Goal: Complete application form: Complete application form

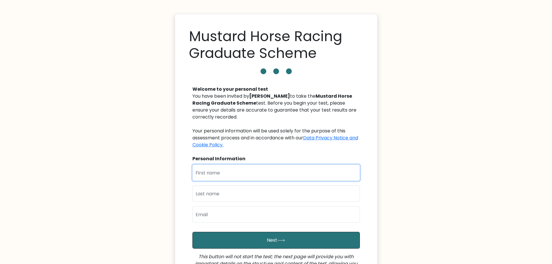
click at [252, 177] on input "text" at bounding box center [275, 172] width 167 height 16
type input "Louis"
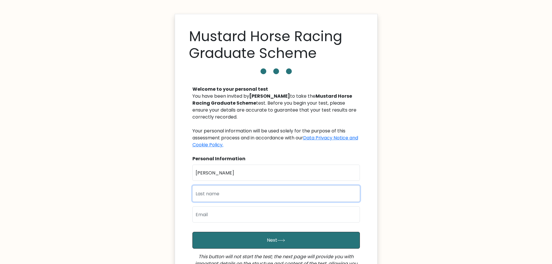
type input "Gilder"
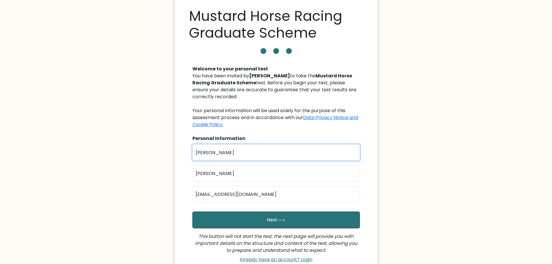
scroll to position [29, 0]
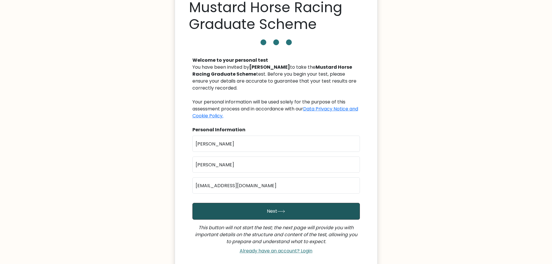
click at [298, 214] on button "Next" at bounding box center [275, 211] width 167 height 17
click at [280, 211] on icon "submit" at bounding box center [281, 211] width 8 height 3
click at [278, 213] on icon "submit" at bounding box center [281, 211] width 8 height 3
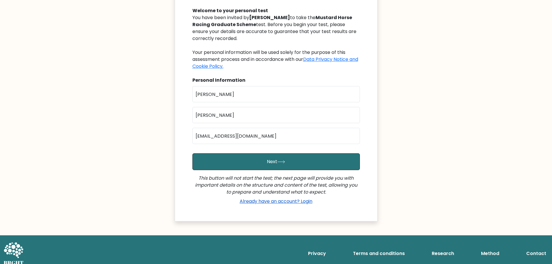
scroll to position [85, 0]
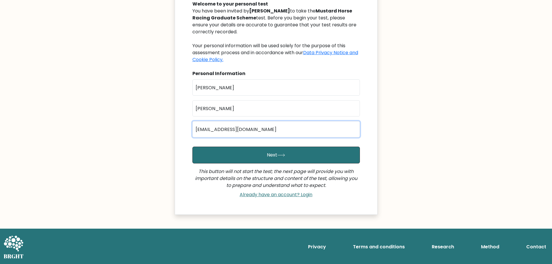
click at [279, 126] on input "gilderlouis@gmail.com" at bounding box center [275, 129] width 167 height 16
type input "gilderlouis@gmail.com"
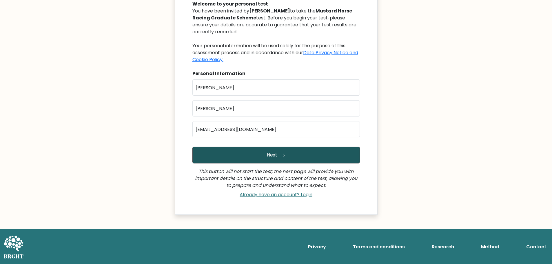
click at [303, 159] on button "Next" at bounding box center [275, 154] width 167 height 17
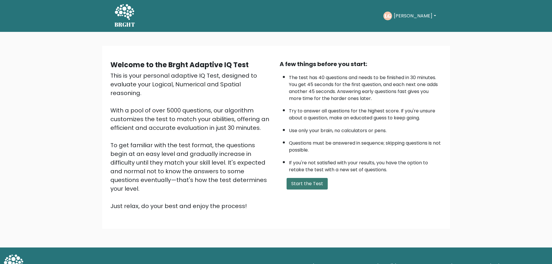
click at [309, 184] on button "Start the Test" at bounding box center [306, 184] width 41 height 12
click at [303, 184] on button "Start the Test" at bounding box center [306, 184] width 41 height 12
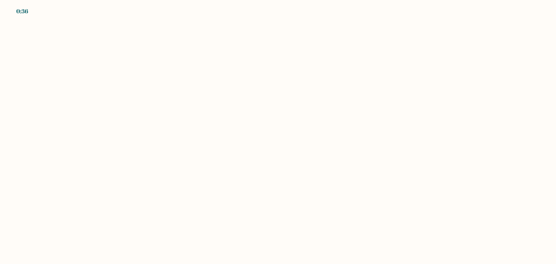
click at [167, 75] on body "0:36" at bounding box center [278, 132] width 556 height 264
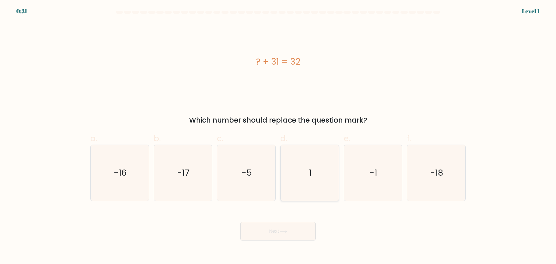
click at [313, 177] on icon "1" at bounding box center [310, 173] width 56 height 56
click at [278, 136] on input "d. 1" at bounding box center [278, 134] width 0 height 4
radio input "true"
click at [278, 236] on button "Next" at bounding box center [277, 231] width 75 height 19
click at [287, 232] on icon at bounding box center [283, 231] width 8 height 3
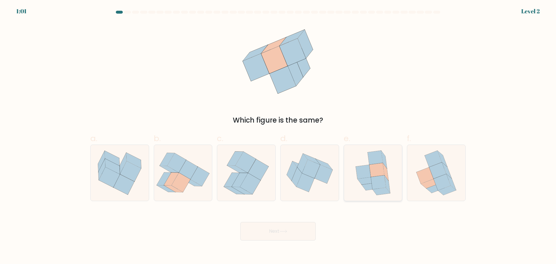
click at [373, 167] on icon at bounding box center [376, 170] width 15 height 14
click at [278, 136] on input "e." at bounding box center [278, 134] width 0 height 4
radio input "true"
click at [259, 225] on button "Next" at bounding box center [277, 231] width 75 height 19
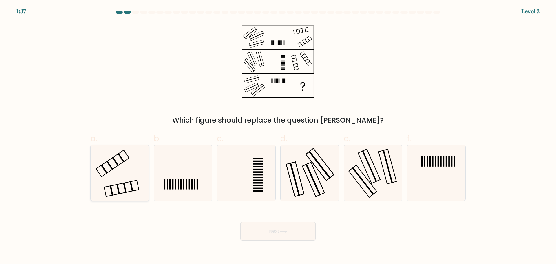
click at [131, 169] on icon at bounding box center [120, 173] width 56 height 56
click at [278, 136] on input "a." at bounding box center [278, 134] width 0 height 4
radio input "true"
click at [298, 230] on button "Next" at bounding box center [277, 231] width 75 height 19
click at [277, 235] on button "Next" at bounding box center [277, 231] width 75 height 19
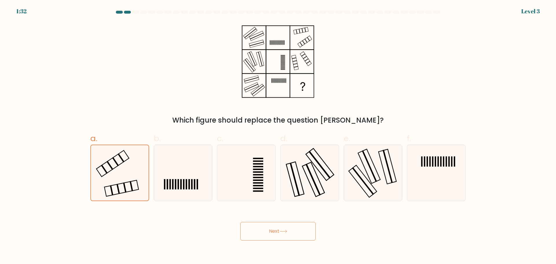
click at [276, 234] on button "Next" at bounding box center [277, 231] width 75 height 19
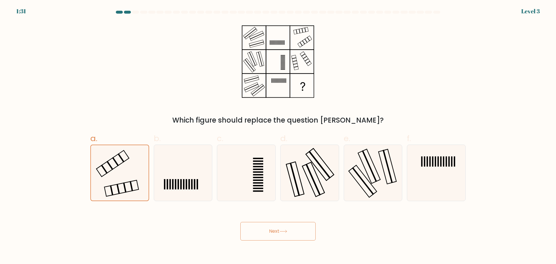
click at [276, 234] on button "Next" at bounding box center [277, 231] width 75 height 19
click at [285, 232] on icon at bounding box center [283, 231] width 8 height 3
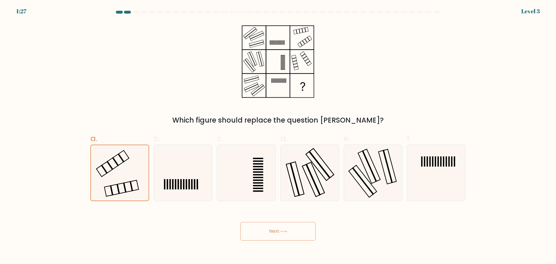
click at [285, 232] on icon at bounding box center [283, 231] width 8 height 3
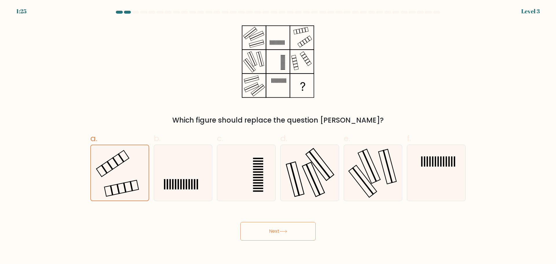
click at [279, 236] on button "Next" at bounding box center [277, 231] width 75 height 19
drag, startPoint x: 279, startPoint y: 236, endPoint x: 212, endPoint y: 215, distance: 70.7
click at [278, 236] on button "Next" at bounding box center [277, 231] width 75 height 19
click at [132, 187] on rect at bounding box center [130, 186] width 3 height 10
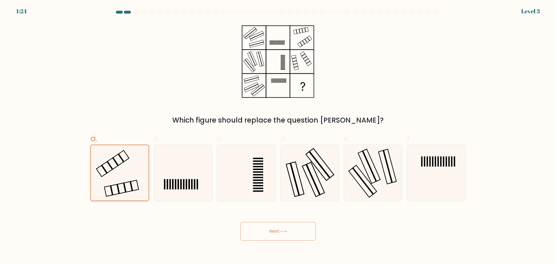
click at [278, 136] on input "a." at bounding box center [278, 134] width 0 height 4
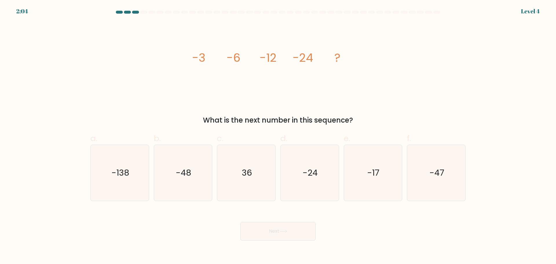
click at [244, 98] on icon "image/svg+xml -3 -6 -12 -24 ?" at bounding box center [278, 61] width 174 height 79
click at [185, 169] on text "-48" at bounding box center [183, 173] width 15 height 12
click at [278, 136] on input "b. -48" at bounding box center [278, 134] width 0 height 4
radio input "true"
click at [277, 227] on button "Next" at bounding box center [277, 231] width 75 height 19
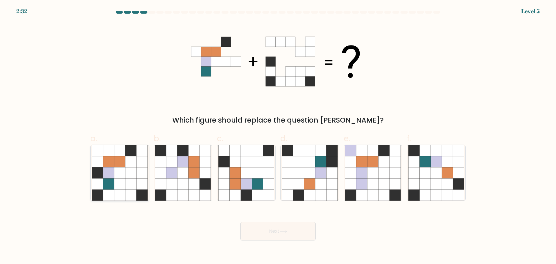
click at [131, 158] on icon at bounding box center [130, 161] width 11 height 11
click at [278, 136] on input "a." at bounding box center [278, 134] width 0 height 4
radio input "true"
click at [288, 233] on button "Next" at bounding box center [277, 231] width 75 height 19
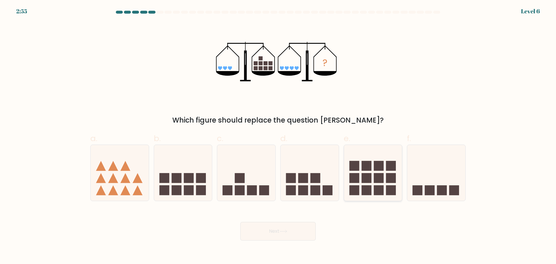
click at [373, 187] on icon at bounding box center [373, 173] width 58 height 48
click at [278, 136] on input "e." at bounding box center [278, 134] width 0 height 4
radio input "true"
click at [286, 230] on icon at bounding box center [283, 231] width 8 height 3
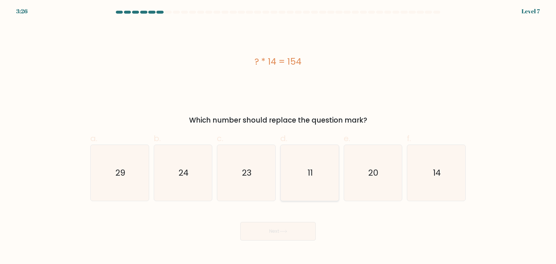
click at [318, 165] on icon "11" at bounding box center [310, 173] width 56 height 56
click at [278, 136] on input "d. 11" at bounding box center [278, 134] width 0 height 4
radio input "true"
click at [282, 239] on button "Next" at bounding box center [277, 231] width 75 height 19
click at [287, 226] on button "Next" at bounding box center [277, 231] width 75 height 19
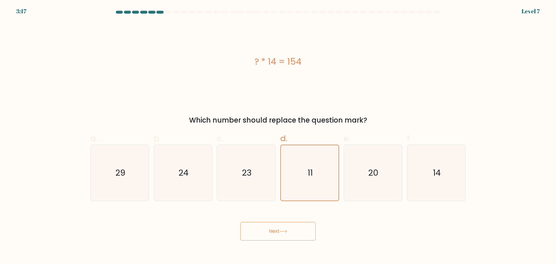
click at [275, 229] on button "Next" at bounding box center [277, 231] width 75 height 19
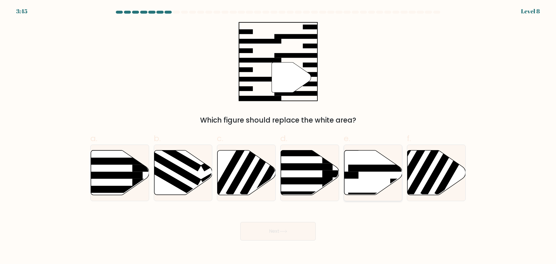
click at [375, 168] on rect at bounding box center [379, 167] width 63 height 7
click at [278, 136] on input "e." at bounding box center [278, 134] width 0 height 4
radio input "true"
click at [284, 228] on button "Next" at bounding box center [277, 231] width 75 height 19
click at [269, 235] on button "Next" at bounding box center [277, 231] width 75 height 19
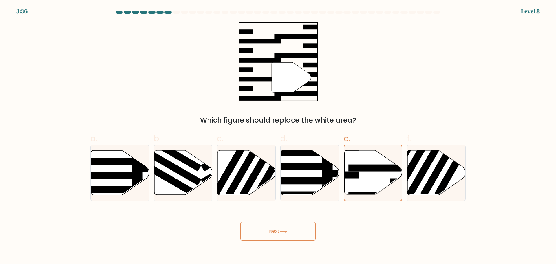
click at [275, 231] on button "Next" at bounding box center [277, 231] width 75 height 19
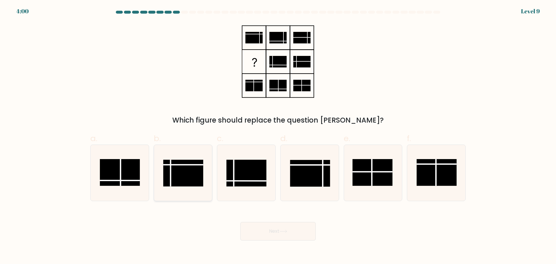
click at [175, 175] on rect at bounding box center [183, 173] width 40 height 27
click at [278, 136] on input "b." at bounding box center [278, 134] width 0 height 4
radio input "true"
click at [268, 225] on button "Next" at bounding box center [277, 231] width 75 height 19
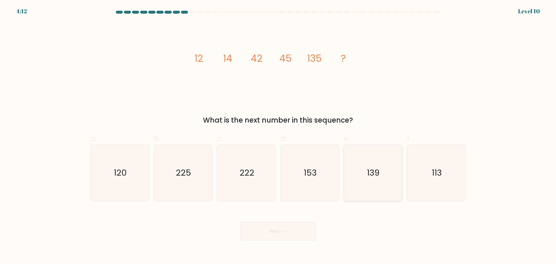
click at [363, 166] on icon "139" at bounding box center [373, 173] width 56 height 56
click at [278, 136] on input "e. 139" at bounding box center [278, 134] width 0 height 4
radio input "true"
click at [291, 227] on button "Next" at bounding box center [277, 231] width 75 height 19
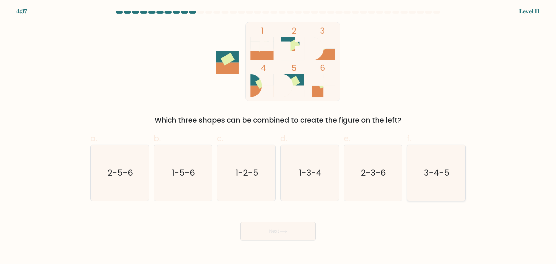
click at [437, 177] on text "3-4-5" at bounding box center [436, 173] width 25 height 12
click at [278, 136] on input "f. 3-4-5" at bounding box center [278, 134] width 0 height 4
radio input "true"
click at [286, 237] on button "Next" at bounding box center [277, 231] width 75 height 19
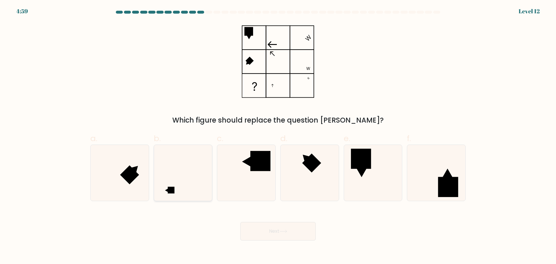
click at [185, 179] on icon at bounding box center [183, 173] width 56 height 56
click at [278, 136] on input "b." at bounding box center [278, 134] width 0 height 4
radio input "true"
click at [279, 232] on button "Next" at bounding box center [277, 231] width 75 height 19
click at [277, 233] on button "Next" at bounding box center [277, 231] width 75 height 19
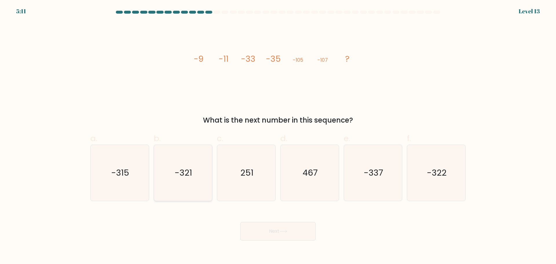
click at [193, 165] on icon "-321" at bounding box center [183, 173] width 56 height 56
click at [278, 136] on input "b. -321" at bounding box center [278, 134] width 0 height 4
radio input "true"
click at [281, 233] on button "Next" at bounding box center [277, 231] width 75 height 19
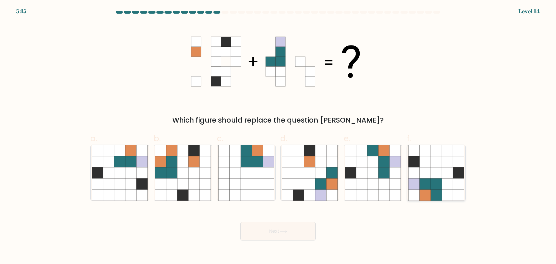
click at [455, 180] on icon at bounding box center [458, 183] width 11 height 11
click at [278, 136] on input "f." at bounding box center [278, 134] width 0 height 4
radio input "true"
click at [287, 229] on button "Next" at bounding box center [277, 231] width 75 height 19
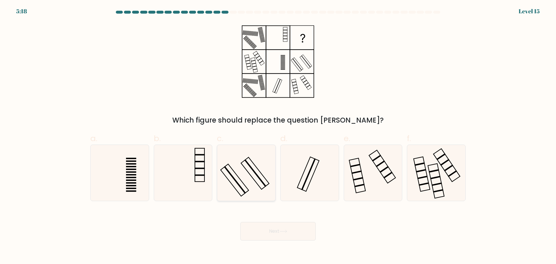
click at [252, 160] on icon at bounding box center [246, 173] width 56 height 56
click at [278, 136] on input "c." at bounding box center [278, 134] width 0 height 4
radio input "true"
click at [275, 232] on button "Next" at bounding box center [277, 231] width 75 height 19
click at [278, 236] on button "Next" at bounding box center [277, 231] width 75 height 19
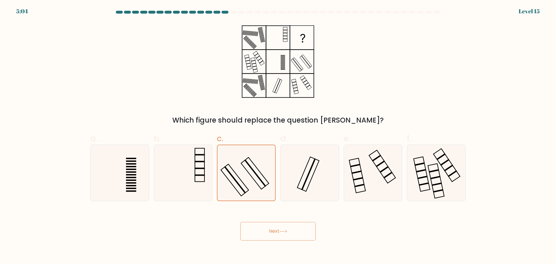
click at [262, 228] on button "Next" at bounding box center [277, 231] width 75 height 19
click at [283, 232] on icon at bounding box center [283, 231] width 8 height 3
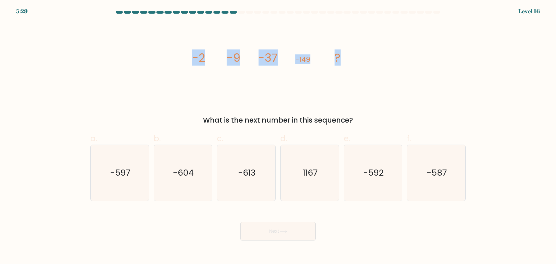
drag, startPoint x: 190, startPoint y: 58, endPoint x: 346, endPoint y: 60, distance: 155.5
click at [351, 61] on div "image/svg+xml -2 -9 -37 -149 ? What is the next number in this sequence?" at bounding box center [278, 73] width 382 height 103
copy g "-2 -9 -37 -149 ?"
click at [120, 187] on icon "-597" at bounding box center [120, 173] width 56 height 56
click at [278, 136] on input "a. -597" at bounding box center [278, 134] width 0 height 4
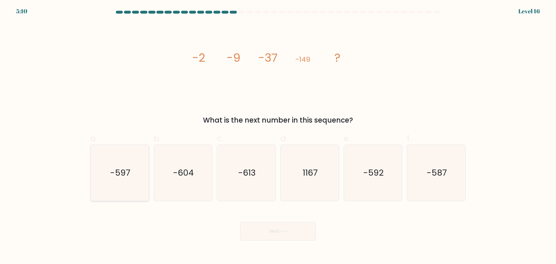
radio input "true"
click at [275, 231] on button "Next" at bounding box center [277, 231] width 75 height 19
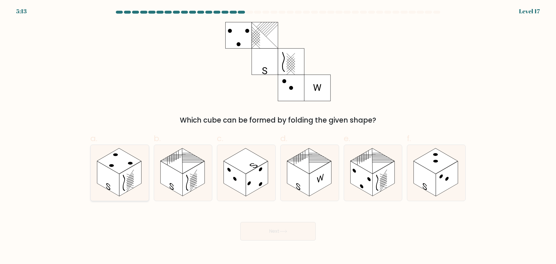
click at [127, 166] on rect at bounding box center [119, 160] width 44 height 25
click at [278, 136] on input "a." at bounding box center [278, 134] width 0 height 4
radio input "true"
click at [283, 226] on button "Next" at bounding box center [277, 231] width 75 height 19
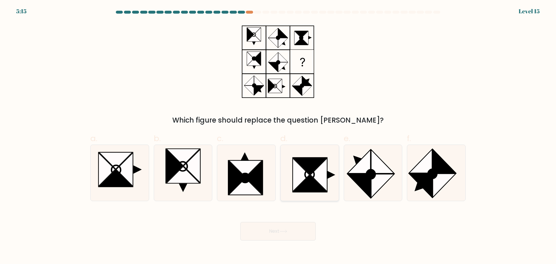
click at [307, 170] on icon at bounding box center [309, 174] width 9 height 9
click at [278, 136] on input "d." at bounding box center [278, 134] width 0 height 4
radio input "true"
click at [271, 232] on button "Next" at bounding box center [277, 231] width 75 height 19
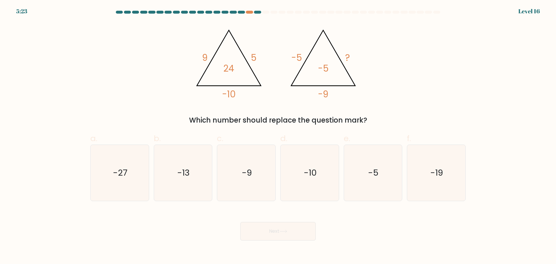
drag, startPoint x: 197, startPoint y: 53, endPoint x: 371, endPoint y: 116, distance: 185.3
click at [371, 116] on div "@import url('https://fonts.googleapis.com/css?family=Abril+Fatface:400,100,100i…" at bounding box center [278, 73] width 382 height 103
copy div "9 5 -10 24 @import url('https://fonts.googleapis.com/css?family=Abril+Fatface:4…"
click at [112, 105] on div "@import url('https://fonts.googleapis.com/css?family=Abril+Fatface:400,100,100i…" at bounding box center [278, 73] width 382 height 103
click at [144, 105] on div "@import url('https://fonts.googleapis.com/css?family=Abril+Fatface:400,100,100i…" at bounding box center [278, 73] width 382 height 103
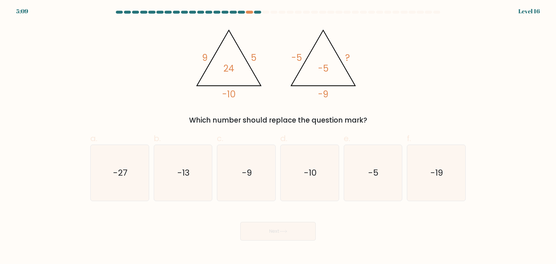
click at [215, 116] on div "Which number should replace the question mark?" at bounding box center [278, 120] width 368 height 10
click at [415, 100] on div "@import url('https://fonts.googleapis.com/css?family=Abril+Fatface:400,100,100i…" at bounding box center [278, 73] width 382 height 103
click at [414, 99] on div "@import url('https://fonts.googleapis.com/css?family=Abril+Fatface:400,100,100i…" at bounding box center [278, 73] width 382 height 103
click at [446, 180] on icon "-19" at bounding box center [436, 173] width 56 height 56
click at [278, 136] on input "f. -19" at bounding box center [278, 134] width 0 height 4
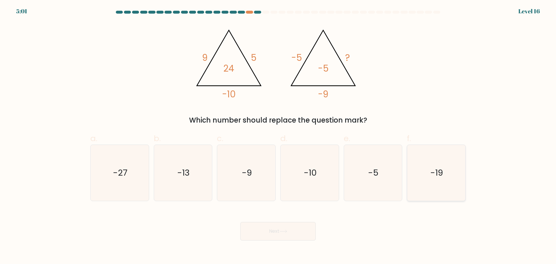
radio input "true"
click at [268, 231] on button "Next" at bounding box center [277, 231] width 75 height 19
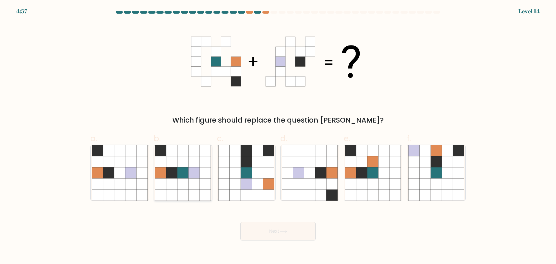
click at [185, 169] on icon at bounding box center [182, 172] width 11 height 11
click at [278, 136] on input "b." at bounding box center [278, 134] width 0 height 4
radio input "true"
click at [273, 229] on button "Next" at bounding box center [277, 231] width 75 height 19
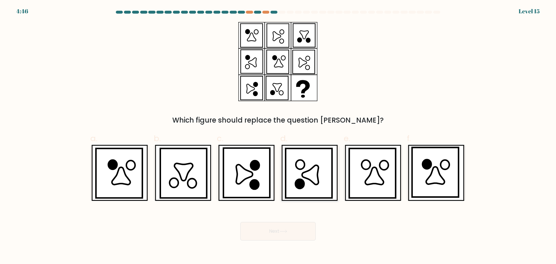
click at [317, 175] on icon at bounding box center [310, 174] width 17 height 19
click at [278, 136] on input "d." at bounding box center [278, 134] width 0 height 4
radio input "true"
click at [287, 223] on button "Next" at bounding box center [277, 231] width 75 height 19
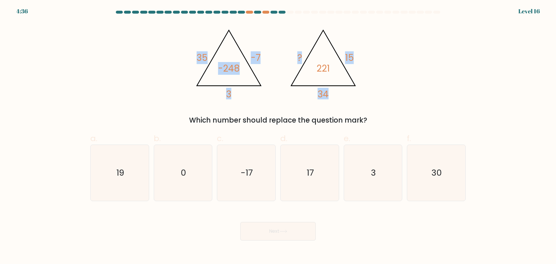
drag, startPoint x: 312, startPoint y: 93, endPoint x: 196, endPoint y: 60, distance: 121.1
click at [196, 60] on icon "@import url('https://fonts.googleapis.com/css?family=Abril+Fatface:400,100,100i…" at bounding box center [278, 61] width 174 height 79
copy g "35 -7 3 -248 @import url('https://fonts.googleapis.com/css?family=Abril+Fatface…"
drag, startPoint x: 381, startPoint y: 121, endPoint x: 177, endPoint y: 46, distance: 217.1
click at [177, 46] on div "@import url('https://fonts.googleapis.com/css?family=Abril+Fatface:400,100,100i…" at bounding box center [278, 73] width 382 height 103
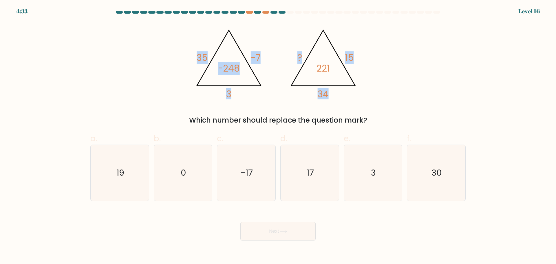
copy div "35 -7 3 -248 @import url('https://fonts.googleapis.com/css?family=Abril+Fatface…"
click at [217, 94] on icon "@import url('https://fonts.googleapis.com/css?family=Abril+Fatface:400,100,100i…" at bounding box center [278, 61] width 174 height 79
click at [376, 109] on div "@import url('https://fonts.googleapis.com/css?family=Abril+Fatface:400,100,100i…" at bounding box center [278, 73] width 382 height 103
click at [377, 109] on div "@import url('https://fonts.googleapis.com/css?family=Abril+Fatface:400,100,100i…" at bounding box center [278, 73] width 382 height 103
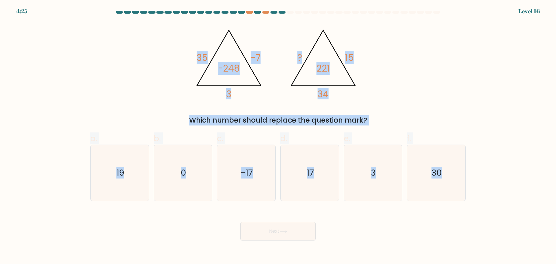
drag, startPoint x: 488, startPoint y: 185, endPoint x: 144, endPoint y: 57, distance: 367.2
click at [144, 57] on form at bounding box center [278, 126] width 556 height 230
copy form "35 -7 3 -248 @import url('https://fonts.googleapis.com/css?family=Abril+Fatface…"
click at [387, 98] on div "@import url('https://fonts.googleapis.com/css?family=Abril+Fatface:400,100,100i…" at bounding box center [278, 73] width 382 height 103
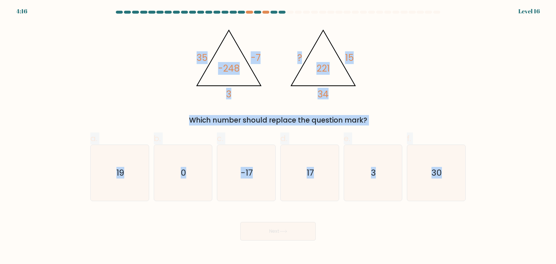
click at [391, 87] on div "@import url('https://fonts.googleapis.com/css?family=Abril+Fatface:400,100,100i…" at bounding box center [278, 73] width 382 height 103
click at [369, 60] on div "@import url('https://fonts.googleapis.com/css?family=Abril+Fatface:400,100,100i…" at bounding box center [278, 73] width 382 height 103
click at [345, 53] on icon "@import url('https://fonts.googleapis.com/css?family=Abril+Fatface:400,100,100i…" at bounding box center [278, 61] width 174 height 79
click at [371, 56] on div "@import url('https://fonts.googleapis.com/css?family=Abril+Fatface:400,100,100i…" at bounding box center [278, 73] width 382 height 103
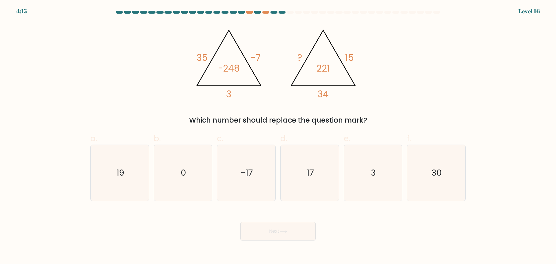
click at [372, 57] on div "@import url('https://fonts.googleapis.com/css?family=Abril+Fatface:400,100,100i…" at bounding box center [278, 73] width 382 height 103
click at [121, 189] on icon "19" at bounding box center [120, 173] width 56 height 56
click at [278, 136] on input "a. 19" at bounding box center [278, 134] width 0 height 4
radio input "true"
click at [260, 233] on button "Next" at bounding box center [277, 231] width 75 height 19
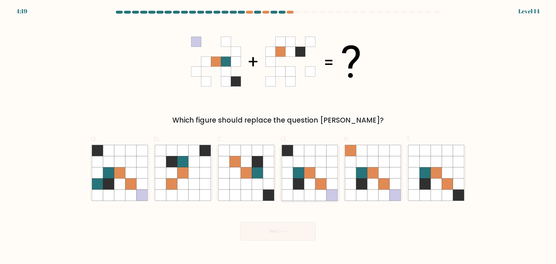
click at [324, 173] on icon at bounding box center [320, 172] width 11 height 11
click at [278, 136] on input "d." at bounding box center [278, 134] width 0 height 4
radio input "true"
click at [263, 233] on button "Next" at bounding box center [277, 231] width 75 height 19
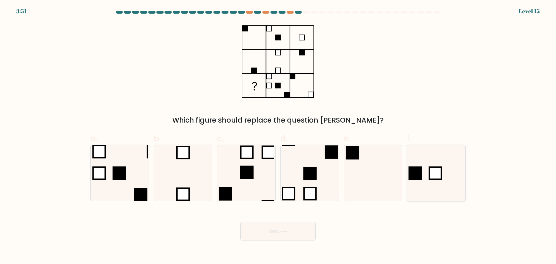
click at [441, 171] on rect at bounding box center [435, 173] width 12 height 12
click at [278, 136] on input "f." at bounding box center [278, 134] width 0 height 4
radio input "true"
click at [295, 235] on button "Next" at bounding box center [277, 231] width 75 height 19
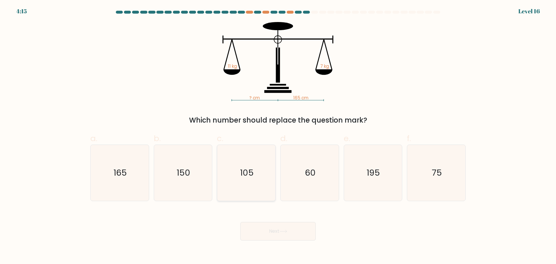
click at [242, 168] on text "105" at bounding box center [247, 173] width 14 height 12
click at [278, 136] on input "c. 105" at bounding box center [278, 134] width 0 height 4
radio input "true"
click at [291, 232] on button "Next" at bounding box center [277, 231] width 75 height 19
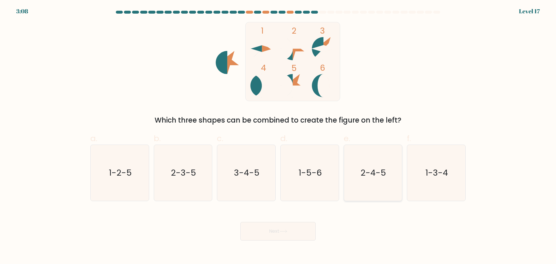
click at [382, 178] on text "2-4-5" at bounding box center [373, 173] width 25 height 12
click at [278, 136] on input "e. 2-4-5" at bounding box center [278, 134] width 0 height 4
radio input "true"
click at [286, 230] on icon at bounding box center [283, 231] width 8 height 3
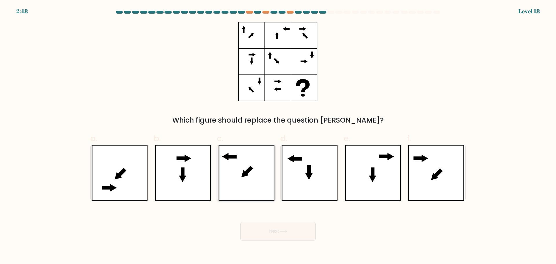
click at [239, 171] on icon at bounding box center [246, 173] width 56 height 56
click at [278, 136] on input "c." at bounding box center [278, 134] width 0 height 4
radio input "true"
click at [276, 232] on button "Next" at bounding box center [277, 231] width 75 height 19
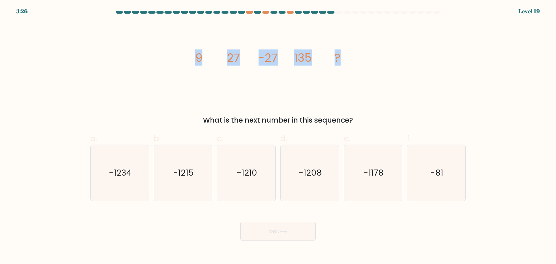
drag, startPoint x: 217, startPoint y: 60, endPoint x: 344, endPoint y: 58, distance: 126.8
click at [348, 58] on div "image/svg+xml 9 27 -27 135 ? What is the next number in this sequence?" at bounding box center [278, 73] width 382 height 103
copy g "9 27 -27 135 ?"
drag, startPoint x: 312, startPoint y: 108, endPoint x: 199, endPoint y: 61, distance: 122.8
click at [189, 61] on div "image/svg+xml 9 27 -27 135 ? What is the next number in this sequence?" at bounding box center [278, 73] width 382 height 103
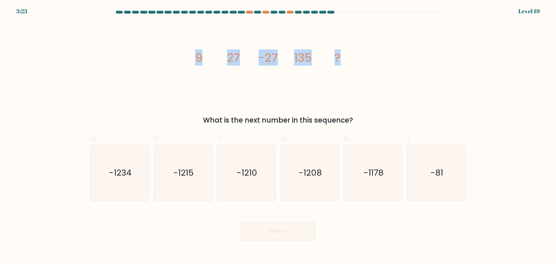
copy div "9 27 -27 135 ? What is the next number in this sequence?"
drag, startPoint x: 144, startPoint y: 95, endPoint x: 144, endPoint y: 100, distance: 5.0
click at [144, 95] on div "image/svg+xml 9 27 -27 135 ? What is the next number in this sequence?" at bounding box center [278, 73] width 382 height 103
click at [144, 100] on div "image/svg+xml 9 27 -27 135 ? What is the next number in this sequence?" at bounding box center [278, 73] width 382 height 103
click at [193, 155] on icon "-1215" at bounding box center [183, 173] width 56 height 56
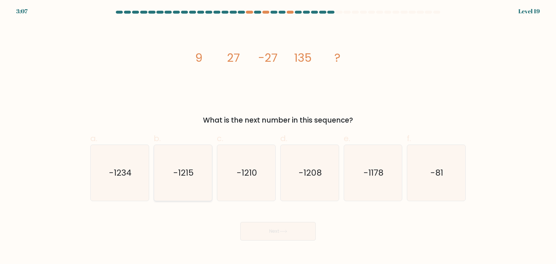
click at [278, 136] on input "b. -1215" at bounding box center [278, 134] width 0 height 4
radio input "true"
click at [265, 227] on button "Next" at bounding box center [277, 231] width 75 height 19
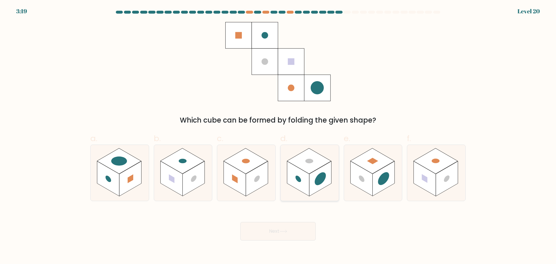
click at [328, 189] on icon at bounding box center [310, 173] width 58 height 56
click at [278, 136] on input "d." at bounding box center [278, 134] width 0 height 4
radio input "true"
click at [295, 231] on button "Next" at bounding box center [277, 231] width 75 height 19
click at [283, 230] on icon at bounding box center [283, 231] width 8 height 3
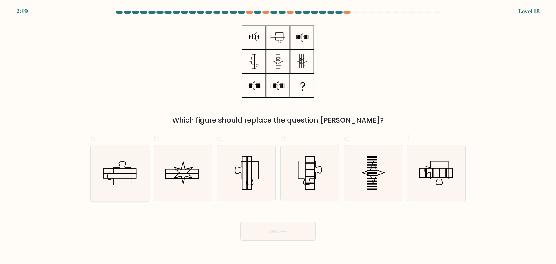
click at [111, 177] on icon at bounding box center [120, 173] width 56 height 56
click at [278, 136] on input "a." at bounding box center [278, 134] width 0 height 4
radio input "true"
click at [263, 228] on button "Next" at bounding box center [277, 231] width 75 height 19
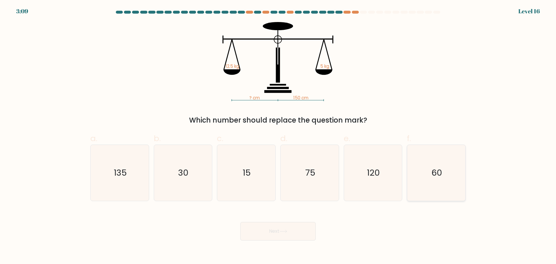
click at [427, 177] on icon "60" at bounding box center [436, 173] width 56 height 56
click at [278, 136] on input "f. 60" at bounding box center [278, 134] width 0 height 4
radio input "true"
click at [287, 226] on button "Next" at bounding box center [277, 231] width 75 height 19
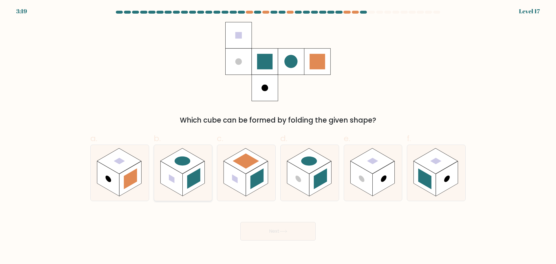
click at [166, 172] on rect at bounding box center [171, 178] width 22 height 35
click at [278, 136] on input "b." at bounding box center [278, 134] width 0 height 4
radio input "true"
click at [282, 230] on icon at bounding box center [283, 231] width 8 height 3
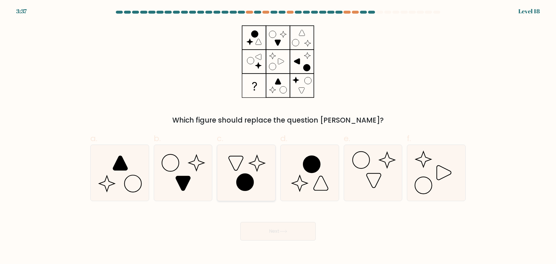
click at [241, 172] on icon at bounding box center [246, 173] width 56 height 56
click at [278, 136] on input "c." at bounding box center [278, 134] width 0 height 4
radio input "true"
click at [275, 229] on button "Next" at bounding box center [277, 231] width 75 height 19
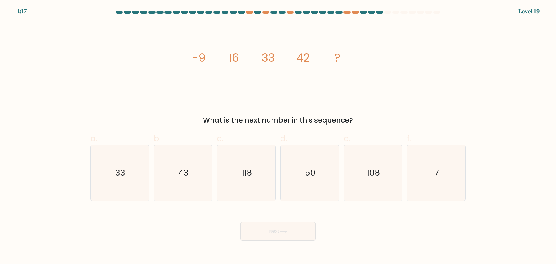
drag, startPoint x: 183, startPoint y: 54, endPoint x: 363, endPoint y: 115, distance: 189.6
click at [363, 115] on div "image/svg+xml -9 16 33 42 ? What is the next number in this sequence?" at bounding box center [278, 73] width 382 height 103
copy div "-9 16 33 42 ? What is the next number in this sequence?"
click at [204, 184] on icon "43" at bounding box center [183, 173] width 56 height 56
click at [278, 136] on input "b. 43" at bounding box center [278, 134] width 0 height 4
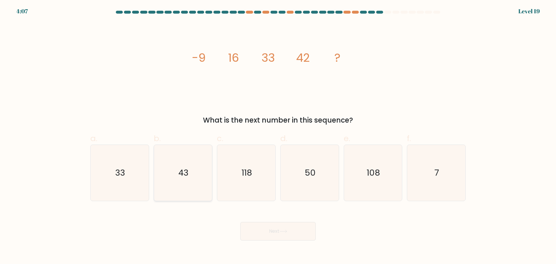
radio input "true"
click at [270, 231] on button "Next" at bounding box center [277, 231] width 75 height 19
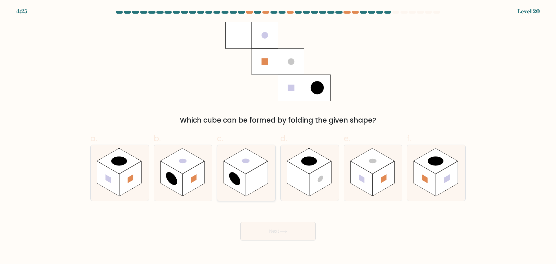
click at [255, 175] on rect at bounding box center [257, 178] width 22 height 35
click at [278, 136] on input "c." at bounding box center [278, 134] width 0 height 4
radio input "true"
click at [290, 227] on button "Next" at bounding box center [277, 231] width 75 height 19
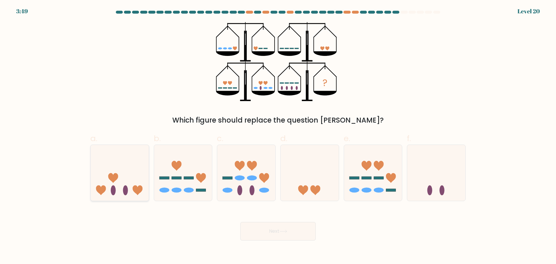
click at [129, 165] on icon at bounding box center [120, 173] width 58 height 48
click at [278, 136] on input "a." at bounding box center [278, 134] width 0 height 4
radio input "true"
click at [278, 228] on button "Next" at bounding box center [277, 231] width 75 height 19
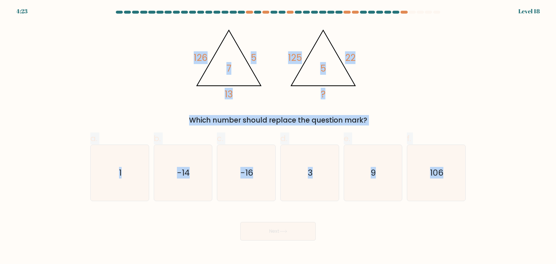
drag, startPoint x: 186, startPoint y: 56, endPoint x: 472, endPoint y: 165, distance: 306.6
click at [472, 165] on form at bounding box center [278, 126] width 556 height 230
copy form "126 5 13 7 @import url('https://fonts.googleapis.com/css?family=Abril+Fatface:4…"
click at [320, 190] on icon "3" at bounding box center [310, 173] width 56 height 56
click at [278, 136] on input "d. 3" at bounding box center [278, 134] width 0 height 4
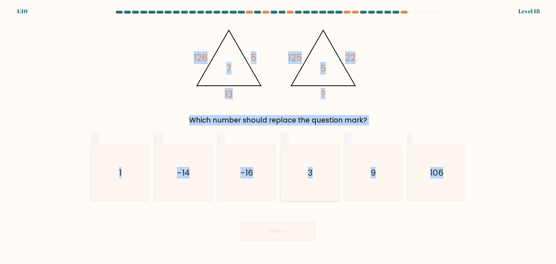
radio input "true"
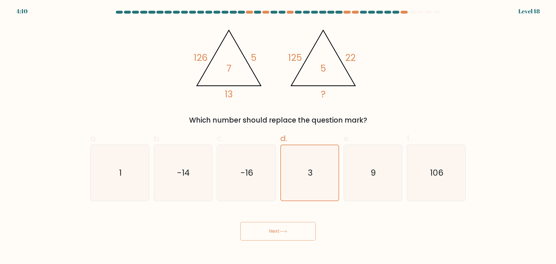
click at [290, 232] on button "Next" at bounding box center [277, 231] width 75 height 19
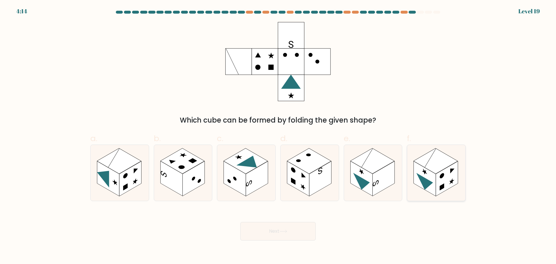
drag, startPoint x: 453, startPoint y: 174, endPoint x: 409, endPoint y: 202, distance: 51.9
click at [453, 175] on rect at bounding box center [447, 178] width 22 height 35
click at [278, 136] on input "f." at bounding box center [278, 134] width 0 height 4
radio input "true"
click at [286, 238] on button "Next" at bounding box center [277, 231] width 75 height 19
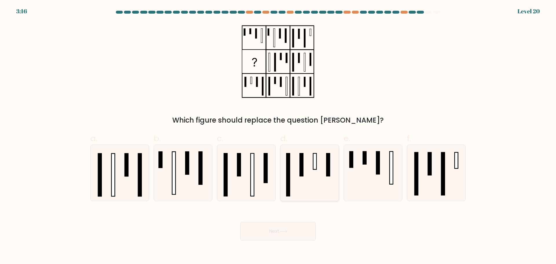
click at [315, 171] on icon at bounding box center [310, 173] width 56 height 56
click at [278, 136] on input "d." at bounding box center [278, 134] width 0 height 4
radio input "true"
click at [287, 233] on button "Next" at bounding box center [277, 231] width 75 height 19
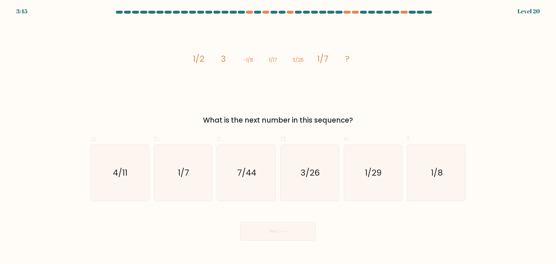
drag, startPoint x: 223, startPoint y: 70, endPoint x: 354, endPoint y: 115, distance: 138.5
click at [354, 115] on div "image/svg+xml 1/2 3 -1/8 1/17 3/26 1/7 ? What is the next number in this sequen…" at bounding box center [278, 73] width 382 height 103
click at [354, 116] on div "What is the next number in this sequence?" at bounding box center [278, 120] width 368 height 10
copy div "1/2 3 -1/8 1/17 3/26 1/7 ? What is the next number in this sequence?"
click at [92, 108] on div "image/svg+xml 1/2 3 -1/8 1/17 3/26 1/7 ? What is the next number in this sequen…" at bounding box center [278, 73] width 382 height 103
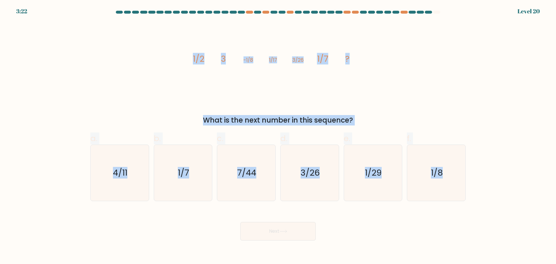
drag, startPoint x: 191, startPoint y: 61, endPoint x: 472, endPoint y: 164, distance: 299.3
click at [485, 163] on form at bounding box center [278, 126] width 556 height 230
click at [148, 102] on div "image/svg+xml 1/2 3 -1/8 1/17 3/26 1/7 ? What is the next number in this sequen…" at bounding box center [278, 73] width 382 height 103
click at [247, 102] on div "image/svg+xml 1/2 3 -1/8 1/17 3/26 1/7 ? What is the next number in this sequen…" at bounding box center [278, 73] width 382 height 103
click at [250, 102] on div "image/svg+xml 1/2 3 -1/8 1/17 3/26 1/7 ? What is the next number in this sequen…" at bounding box center [278, 73] width 382 height 103
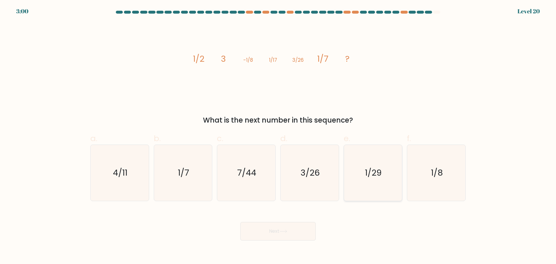
click at [377, 185] on icon "1/29" at bounding box center [373, 173] width 56 height 56
click at [278, 136] on input "e. 1/29" at bounding box center [278, 134] width 0 height 4
radio input "true"
click at [279, 237] on button "Next" at bounding box center [277, 231] width 75 height 19
click at [281, 236] on button "Next" at bounding box center [277, 231] width 75 height 19
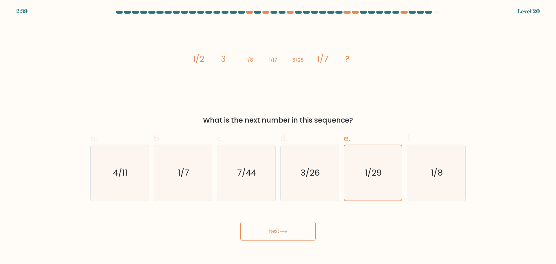
click at [270, 229] on button "Next" at bounding box center [277, 231] width 75 height 19
click at [260, 232] on button "Next" at bounding box center [277, 231] width 75 height 19
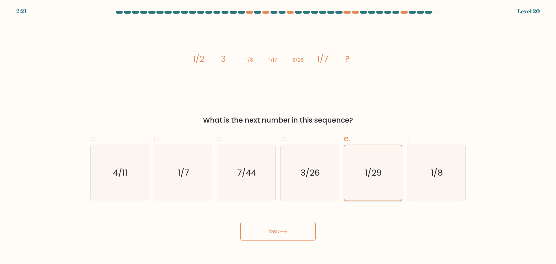
click at [368, 192] on icon "1/29" at bounding box center [372, 172] width 55 height 55
click at [278, 136] on input "e. 1/29" at bounding box center [278, 134] width 0 height 4
click at [292, 233] on button "Next" at bounding box center [277, 231] width 75 height 19
click at [102, 240] on body "2:16 Level 20" at bounding box center [278, 132] width 556 height 264
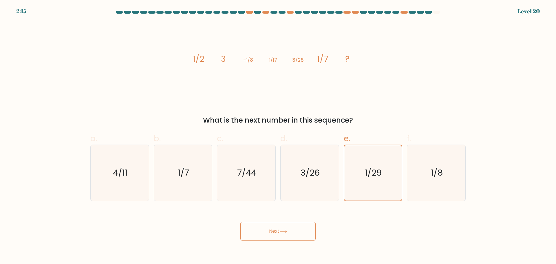
click at [282, 235] on button "Next" at bounding box center [277, 231] width 75 height 19
click at [281, 234] on button "Next" at bounding box center [277, 231] width 75 height 19
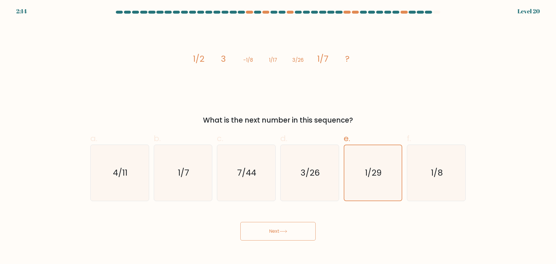
click at [280, 234] on button "Next" at bounding box center [277, 231] width 75 height 19
drag, startPoint x: 280, startPoint y: 234, endPoint x: 285, endPoint y: 233, distance: 4.6
click at [280, 234] on button "Next" at bounding box center [277, 231] width 75 height 19
click at [374, 188] on icon "1/29" at bounding box center [372, 172] width 55 height 55
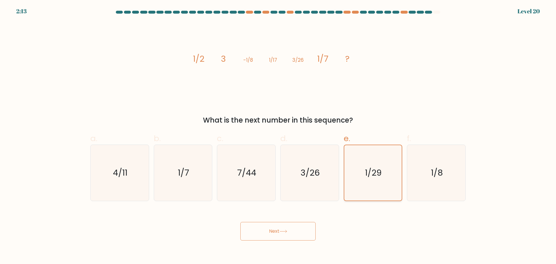
click at [278, 136] on input "e. 1/29" at bounding box center [278, 134] width 0 height 4
click at [374, 188] on icon "1/29" at bounding box center [372, 172] width 55 height 55
click at [278, 136] on input "e. 1/29" at bounding box center [278, 134] width 0 height 4
click at [374, 188] on icon "1/29" at bounding box center [372, 172] width 55 height 55
click at [278, 136] on input "e. 1/29" at bounding box center [278, 134] width 0 height 4
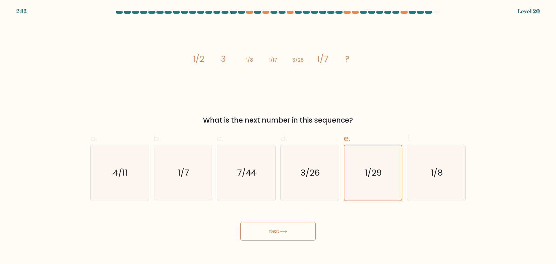
click at [335, 224] on div "Next" at bounding box center [278, 224] width 382 height 32
click at [287, 226] on button "Next" at bounding box center [277, 231] width 75 height 19
click at [288, 226] on button "Next" at bounding box center [277, 231] width 75 height 19
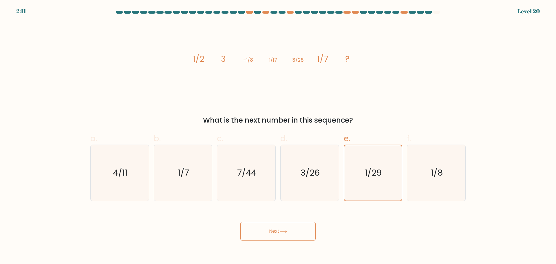
click at [289, 226] on button "Next" at bounding box center [277, 231] width 75 height 19
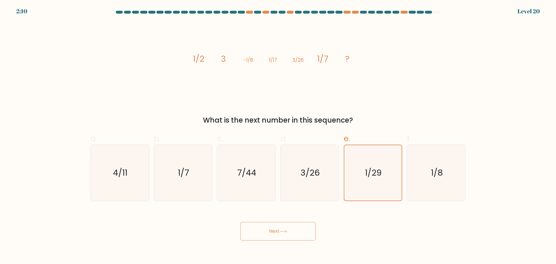
click at [289, 226] on button "Next" at bounding box center [277, 231] width 75 height 19
click at [41, 110] on form at bounding box center [278, 126] width 556 height 230
click at [291, 232] on button "Next" at bounding box center [277, 231] width 75 height 19
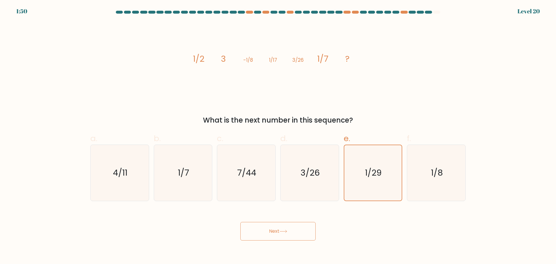
click at [291, 232] on button "Next" at bounding box center [277, 231] width 75 height 19
click at [290, 232] on button "Next" at bounding box center [277, 231] width 75 height 19
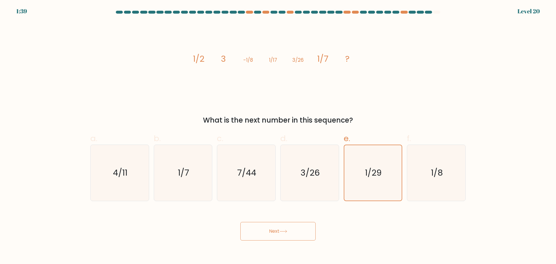
click at [289, 233] on button "Next" at bounding box center [277, 231] width 75 height 19
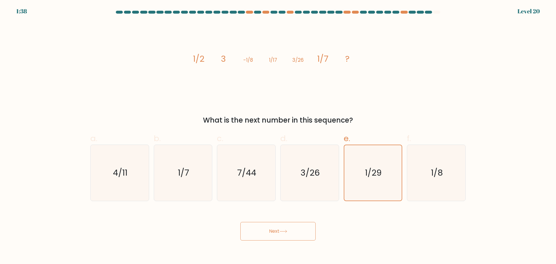
click at [289, 233] on button "Next" at bounding box center [277, 231] width 75 height 19
click at [376, 227] on div "Next" at bounding box center [278, 224] width 382 height 32
drag, startPoint x: 377, startPoint y: 227, endPoint x: 373, endPoint y: 217, distance: 10.6
click at [376, 227] on div "Next" at bounding box center [278, 224] width 382 height 32
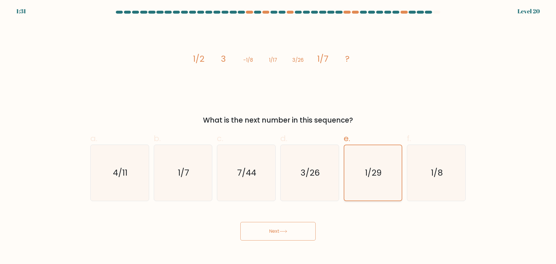
click at [373, 193] on icon "1/29" at bounding box center [372, 172] width 55 height 55
click at [278, 136] on input "e. 1/29" at bounding box center [278, 134] width 0 height 4
click at [320, 179] on icon "3/26" at bounding box center [310, 173] width 56 height 56
click at [278, 136] on input "d. 3/26" at bounding box center [278, 134] width 0 height 4
radio input "true"
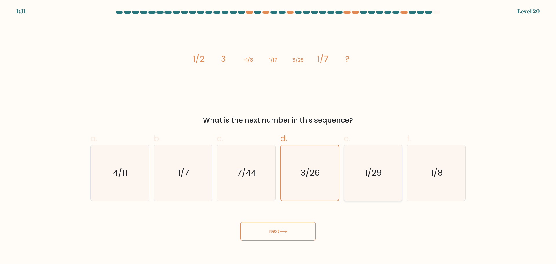
click at [366, 182] on icon "1/29" at bounding box center [373, 173] width 56 height 56
click at [278, 136] on input "e. 1/29" at bounding box center [278, 134] width 0 height 4
radio input "true"
click at [293, 228] on button "Next" at bounding box center [277, 231] width 75 height 19
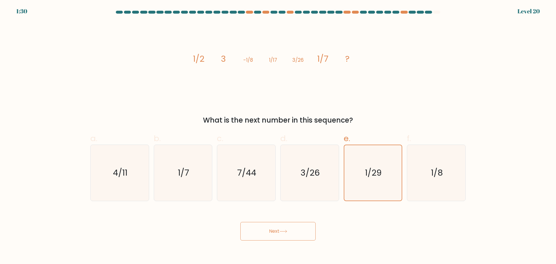
click at [293, 228] on button "Next" at bounding box center [277, 231] width 75 height 19
click at [274, 229] on button "Next" at bounding box center [277, 231] width 75 height 19
drag, startPoint x: 274, startPoint y: 229, endPoint x: 267, endPoint y: 230, distance: 7.6
click at [273, 229] on button "Next" at bounding box center [277, 231] width 75 height 19
drag, startPoint x: 265, startPoint y: 230, endPoint x: 261, endPoint y: 231, distance: 3.8
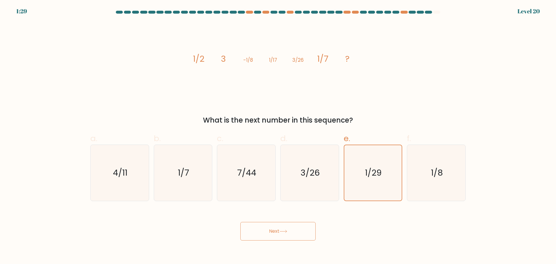
click at [264, 230] on button "Next" at bounding box center [277, 231] width 75 height 19
click at [259, 231] on button "Next" at bounding box center [277, 231] width 75 height 19
click at [259, 232] on button "Next" at bounding box center [277, 231] width 75 height 19
click at [267, 233] on button "Next" at bounding box center [277, 231] width 75 height 19
click at [271, 234] on button "Next" at bounding box center [277, 231] width 75 height 19
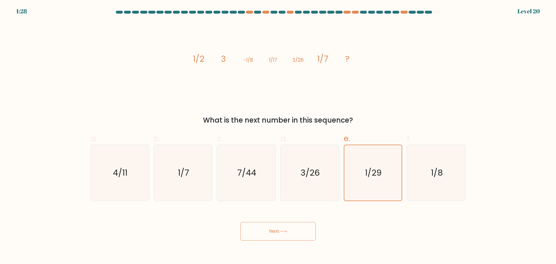
click at [282, 234] on button "Next" at bounding box center [277, 231] width 75 height 19
drag, startPoint x: 285, startPoint y: 234, endPoint x: 290, endPoint y: 234, distance: 4.3
click at [289, 234] on button "Next" at bounding box center [277, 231] width 75 height 19
click at [290, 234] on button "Next" at bounding box center [277, 231] width 75 height 19
click at [285, 234] on button "Next" at bounding box center [277, 231] width 75 height 19
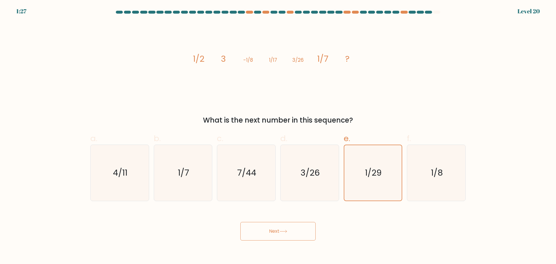
click at [285, 234] on button "Next" at bounding box center [277, 231] width 75 height 19
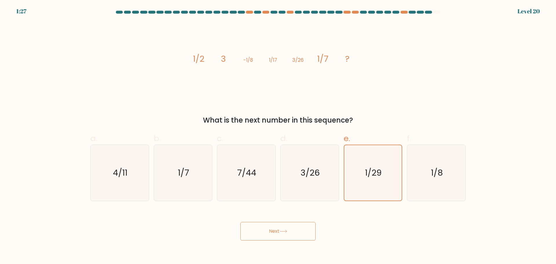
click at [285, 234] on button "Next" at bounding box center [277, 231] width 75 height 19
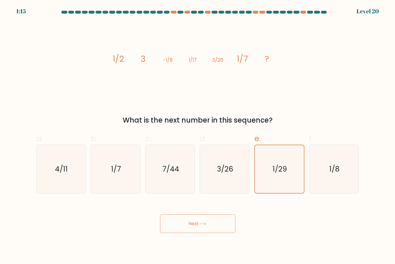
click at [205, 227] on button "Next" at bounding box center [197, 223] width 75 height 19
drag, startPoint x: 206, startPoint y: 227, endPoint x: 217, endPoint y: 222, distance: 12.7
click at [206, 227] on button "Next" at bounding box center [197, 223] width 75 height 19
click at [215, 224] on button "Next" at bounding box center [197, 223] width 75 height 19
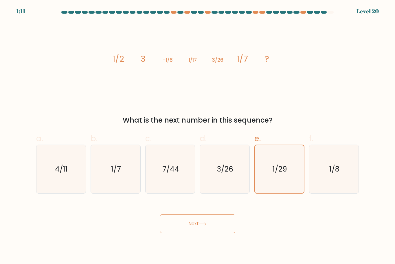
click at [211, 226] on button "Next" at bounding box center [197, 223] width 75 height 19
click at [210, 228] on button "Next" at bounding box center [197, 223] width 75 height 19
click at [201, 229] on button "Next" at bounding box center [197, 223] width 75 height 19
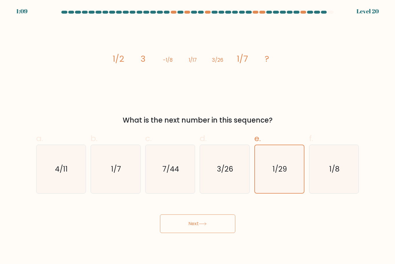
click at [201, 229] on button "Next" at bounding box center [197, 223] width 75 height 19
click at [183, 226] on button "Next" at bounding box center [197, 223] width 75 height 19
click at [184, 226] on button "Next" at bounding box center [197, 223] width 75 height 19
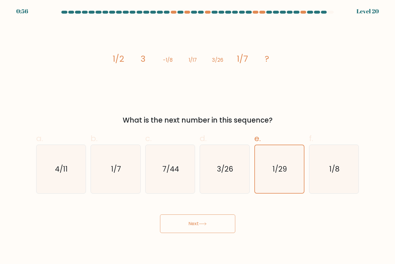
click at [184, 226] on button "Next" at bounding box center [197, 223] width 75 height 19
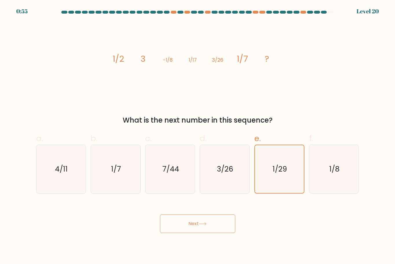
click at [184, 226] on button "Next" at bounding box center [197, 223] width 75 height 19
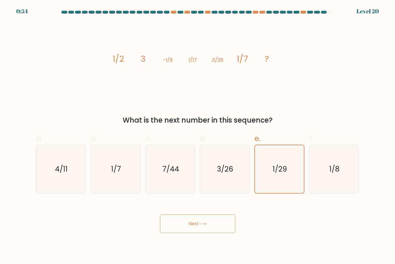
click at [184, 226] on button "Next" at bounding box center [197, 223] width 75 height 19
click at [184, 228] on button "Next" at bounding box center [197, 223] width 75 height 19
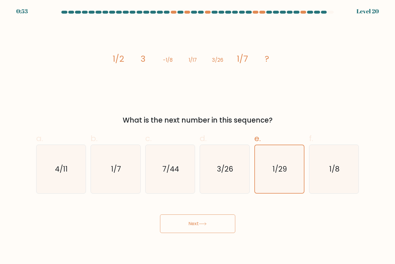
click at [185, 228] on button "Next" at bounding box center [197, 223] width 75 height 19
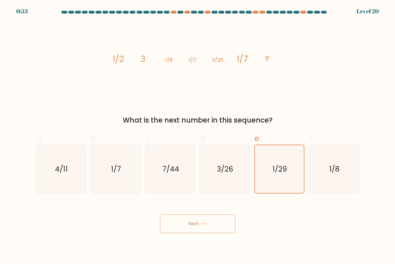
click at [185, 229] on button "Next" at bounding box center [197, 223] width 75 height 19
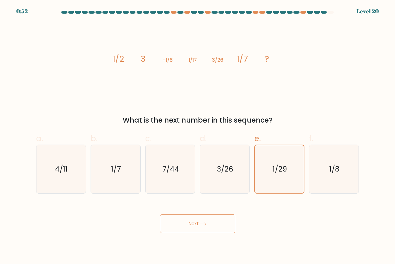
click at [185, 229] on button "Next" at bounding box center [197, 223] width 75 height 19
click at [185, 230] on button "Next" at bounding box center [197, 223] width 75 height 19
click at [185, 231] on button "Next" at bounding box center [197, 223] width 75 height 19
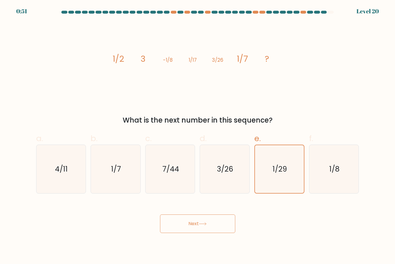
click at [185, 231] on button "Next" at bounding box center [197, 223] width 75 height 19
click at [185, 232] on button "Next" at bounding box center [197, 223] width 75 height 19
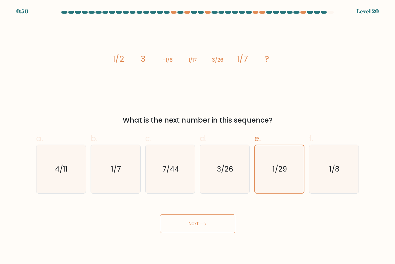
click at [185, 232] on button "Next" at bounding box center [197, 223] width 75 height 19
click at [185, 234] on body "0:50 Level 20" at bounding box center [197, 132] width 395 height 264
click at [195, 227] on button "Next" at bounding box center [197, 223] width 75 height 19
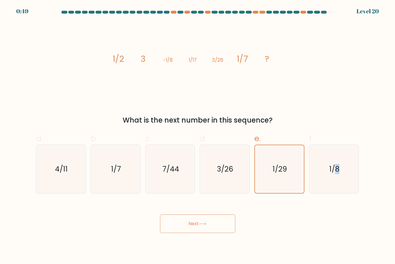
click at [195, 227] on button "Next" at bounding box center [197, 223] width 75 height 19
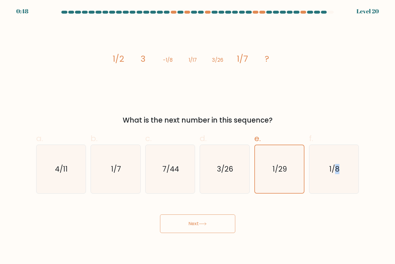
click at [196, 228] on button "Next" at bounding box center [197, 223] width 75 height 19
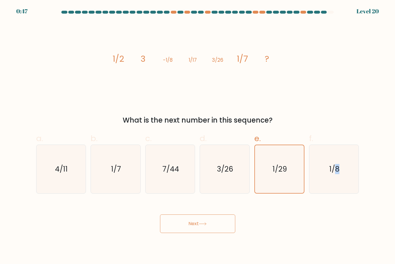
click at [196, 228] on button "Next" at bounding box center [197, 223] width 75 height 19
click at [197, 228] on button "Next" at bounding box center [197, 223] width 75 height 19
click at [196, 228] on button "Next" at bounding box center [197, 223] width 75 height 19
click at [195, 227] on button "Next" at bounding box center [197, 223] width 75 height 19
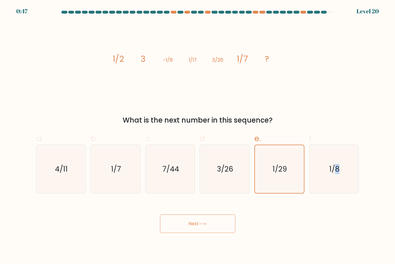
click at [195, 227] on button "Next" at bounding box center [197, 223] width 75 height 19
click at [195, 228] on button "Next" at bounding box center [197, 223] width 75 height 19
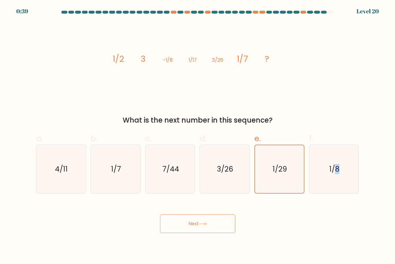
click at [186, 227] on button "Next" at bounding box center [197, 223] width 75 height 19
click at [193, 224] on button "Next" at bounding box center [197, 223] width 75 height 19
click at [345, 87] on div "image/svg+xml 1/2 3 -1/8 1/17 3/26 1/7 ? What is the next number in this sequen…" at bounding box center [198, 73] width 330 height 103
click at [279, 158] on icon "1/29" at bounding box center [280, 169] width 48 height 48
click at [198, 136] on input "e. 1/29" at bounding box center [198, 134] width 0 height 4
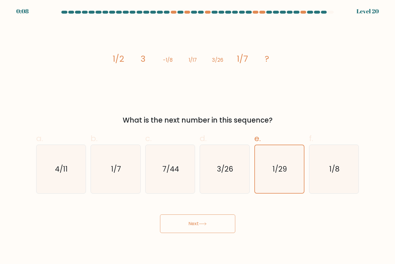
click at [223, 219] on button "Next" at bounding box center [197, 223] width 75 height 19
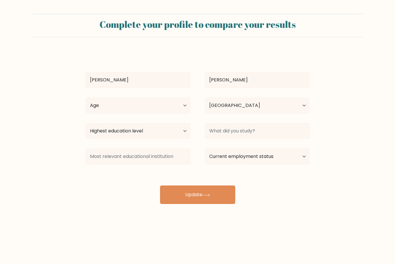
select select "GB"
click at [165, 103] on select "Age Under 18 years old 18-24 years old 25-34 years old 35-44 years old 45-54 ye…" at bounding box center [137, 105] width 105 height 16
select select "25_34"
click at [85, 97] on select "Age Under 18 years old 18-24 years old 25-34 years old 35-44 years old 45-54 ye…" at bounding box center [137, 105] width 105 height 16
click at [250, 101] on select "Country Afghanistan Albania Algeria American Samoa Andorra Angola Anguilla Anta…" at bounding box center [257, 105] width 105 height 16
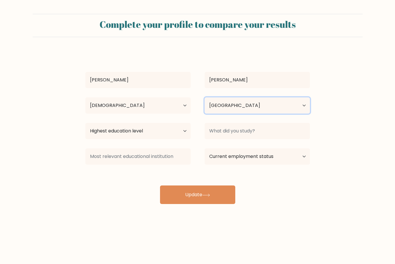
click at [250, 101] on select "Country Afghanistan Albania Algeria American Samoa Andorra Angola Anguilla Anta…" at bounding box center [257, 105] width 105 height 16
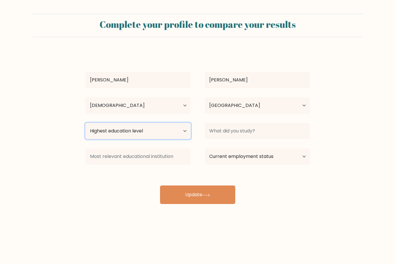
click at [153, 129] on select "Highest education level No schooling Primary Lower Secondary Upper Secondary Oc…" at bounding box center [137, 131] width 105 height 16
select select "masters_degree"
click at [85, 123] on select "Highest education level No schooling Primary Lower Secondary Upper Secondary Oc…" at bounding box center [137, 131] width 105 height 16
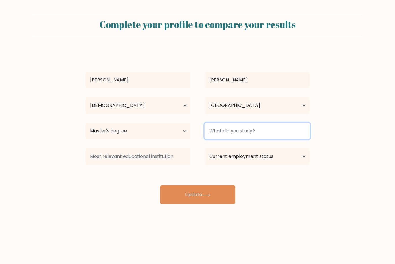
click at [225, 138] on input at bounding box center [257, 131] width 105 height 16
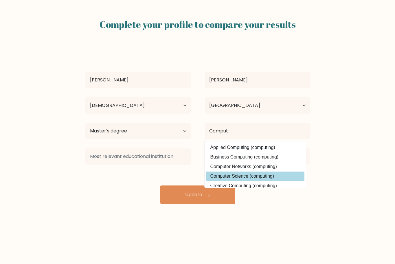
click at [275, 173] on div "Louis Gilder Age Under 18 years old 18-24 years old 25-34 years old 35-44 years…" at bounding box center [198, 127] width 232 height 153
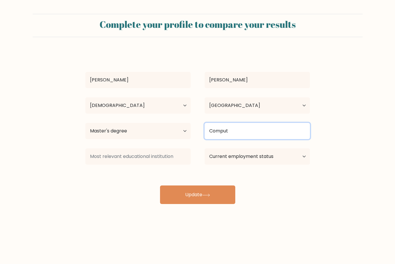
click at [244, 133] on input "Comput" at bounding box center [257, 131] width 105 height 16
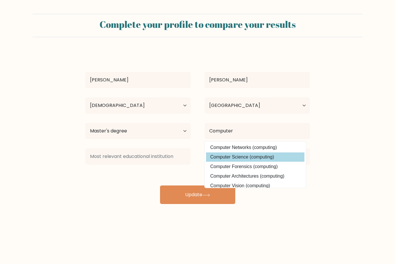
click at [256, 154] on div "Louis Gilder Age Under 18 years old 18-24 years old 25-34 years old 35-44 years…" at bounding box center [198, 127] width 232 height 153
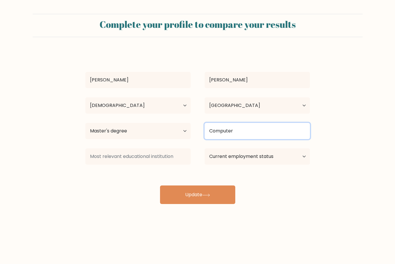
click at [239, 131] on input "Computer" at bounding box center [257, 131] width 105 height 16
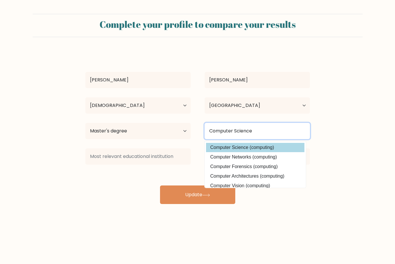
type input "Computer Science"
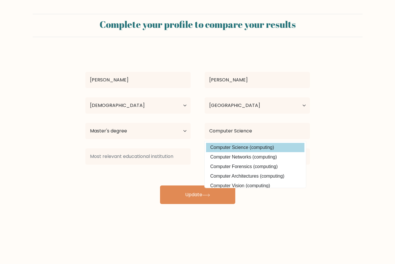
click at [243, 150] on div "Louis Gilder Age Under 18 years old 18-24 years old 25-34 years old 35-44 years…" at bounding box center [198, 127] width 232 height 153
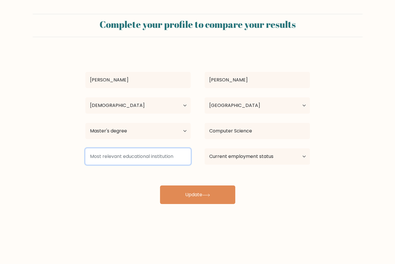
click at [136, 160] on input at bounding box center [137, 156] width 105 height 16
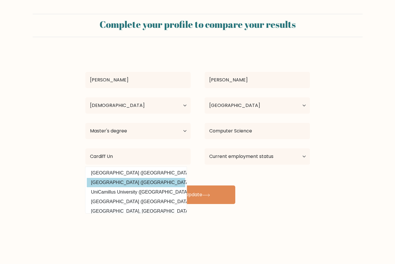
click at [140, 182] on div "Louis Gilder Age Under 18 years old 18-24 years old 25-34 years old 35-44 years…" at bounding box center [198, 127] width 232 height 153
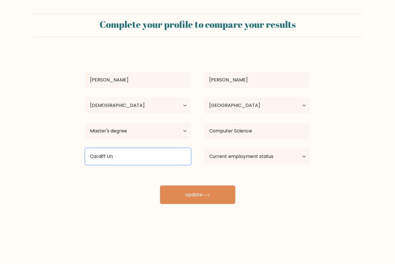
click at [122, 156] on input "Cardiff Un" at bounding box center [137, 156] width 105 height 16
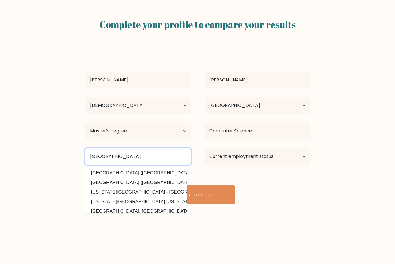
type input "Cardiff University"
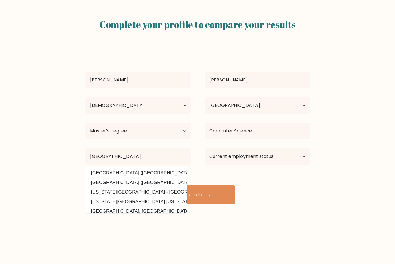
drag, startPoint x: 325, startPoint y: 178, endPoint x: 318, endPoint y: 173, distance: 8.4
click at [324, 177] on form "Complete your profile to compare your results Louis Gilder Age Under 18 years o…" at bounding box center [197, 109] width 395 height 190
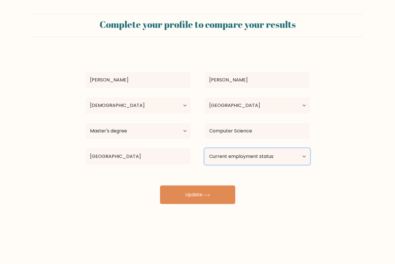
click at [285, 159] on select "Current employment status Employed Student Retired Other / prefer not to answer" at bounding box center [257, 156] width 105 height 16
select select "other"
click at [205, 148] on select "Current employment status Employed Student Retired Other / prefer not to answer" at bounding box center [257, 156] width 105 height 16
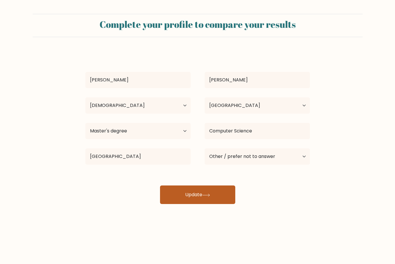
click at [203, 195] on button "Update" at bounding box center [197, 194] width 75 height 19
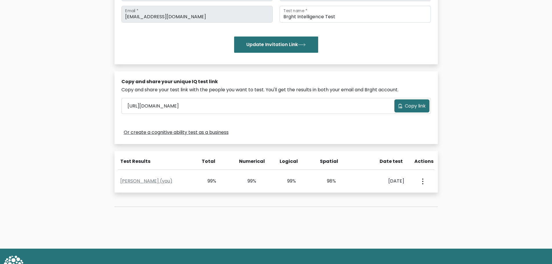
scroll to position [116, 0]
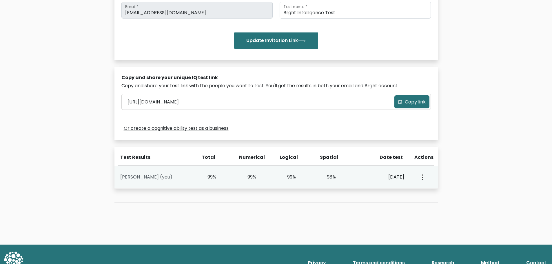
click at [149, 173] on div "Louis Gilder (you) 99% 99% 99% 98% Sept. 10, 2025 View Profile" at bounding box center [275, 177] width 323 height 23
click at [149, 174] on link "Louis Gilder (you)" at bounding box center [146, 176] width 52 height 7
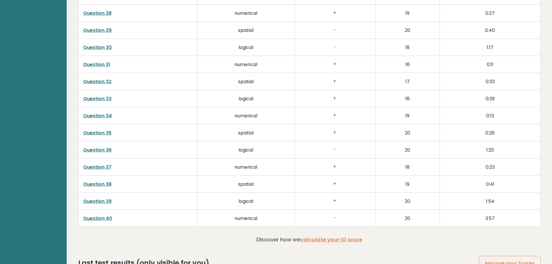
scroll to position [1473, 0]
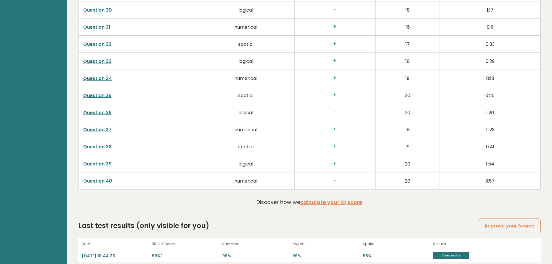
click at [104, 177] on link "Question 40" at bounding box center [97, 180] width 29 height 7
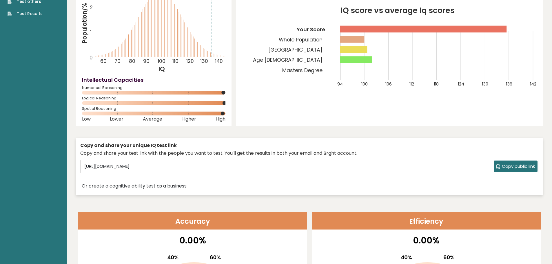
scroll to position [0, 0]
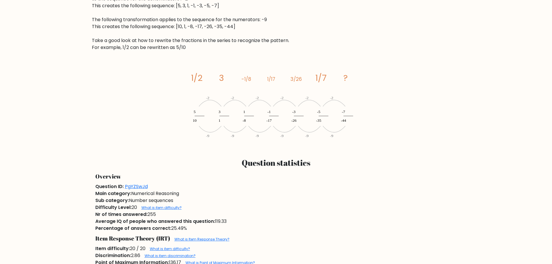
scroll to position [347, 0]
